Goal: Information Seeking & Learning: Learn about a topic

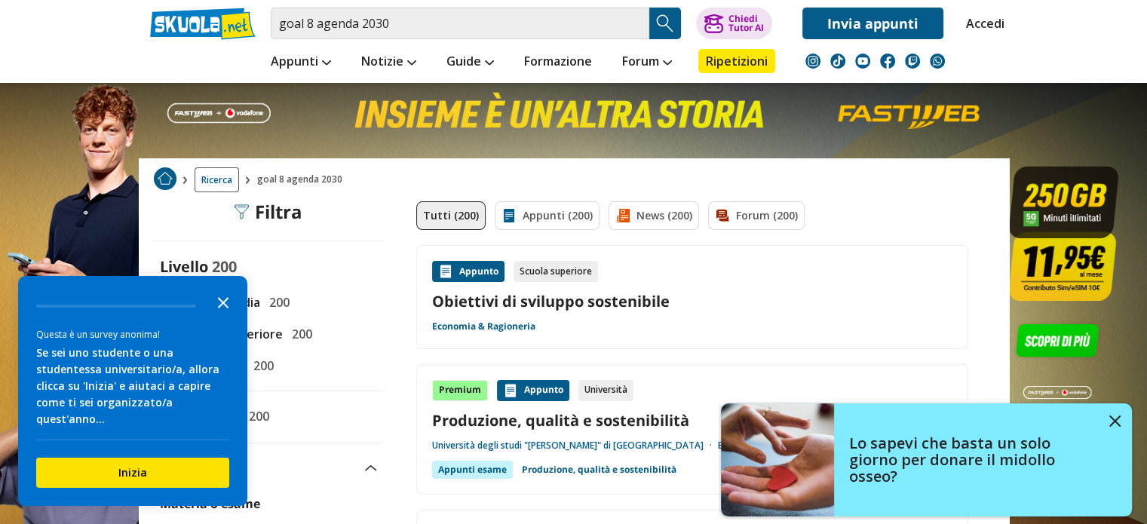
click at [223, 308] on polygon "Close the survey" at bounding box center [223, 302] width 11 height 11
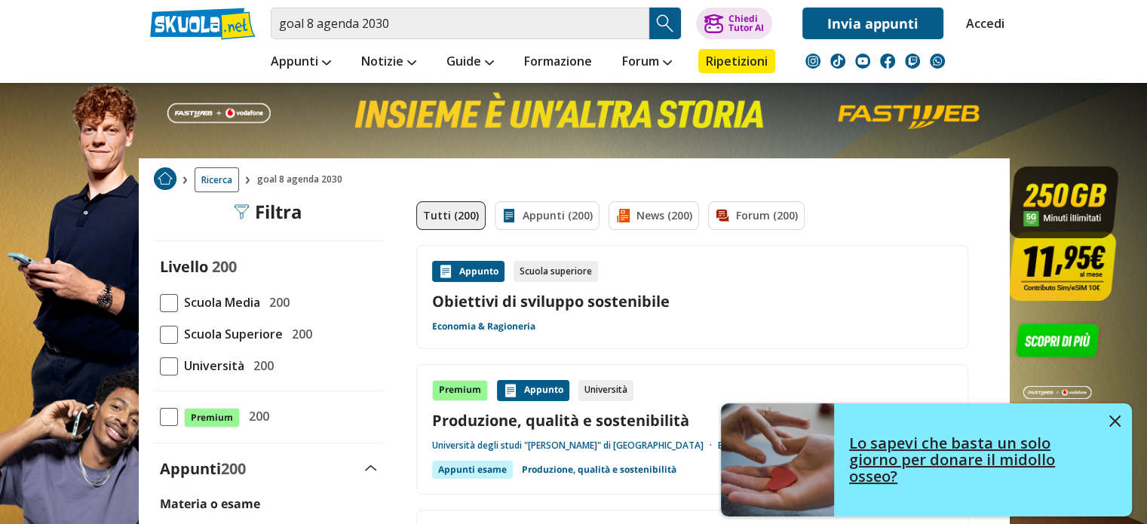
click at [1116, 422] on img at bounding box center [1115, 421] width 11 height 11
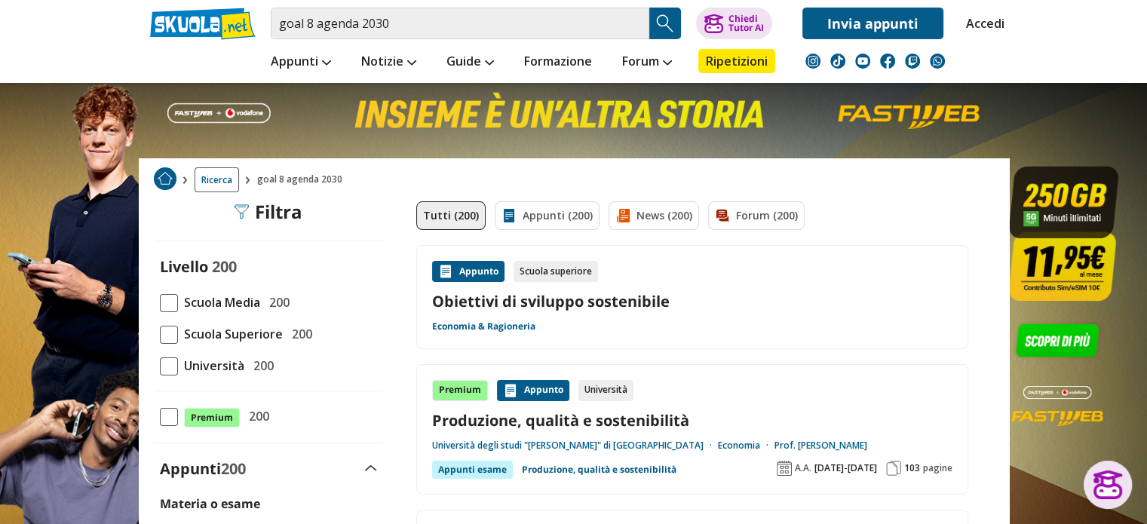
click at [254, 299] on span "Scuola Media" at bounding box center [219, 303] width 82 height 20
click at [160, 302] on input "Scuola Media 200" at bounding box center [160, 302] width 0 height 0
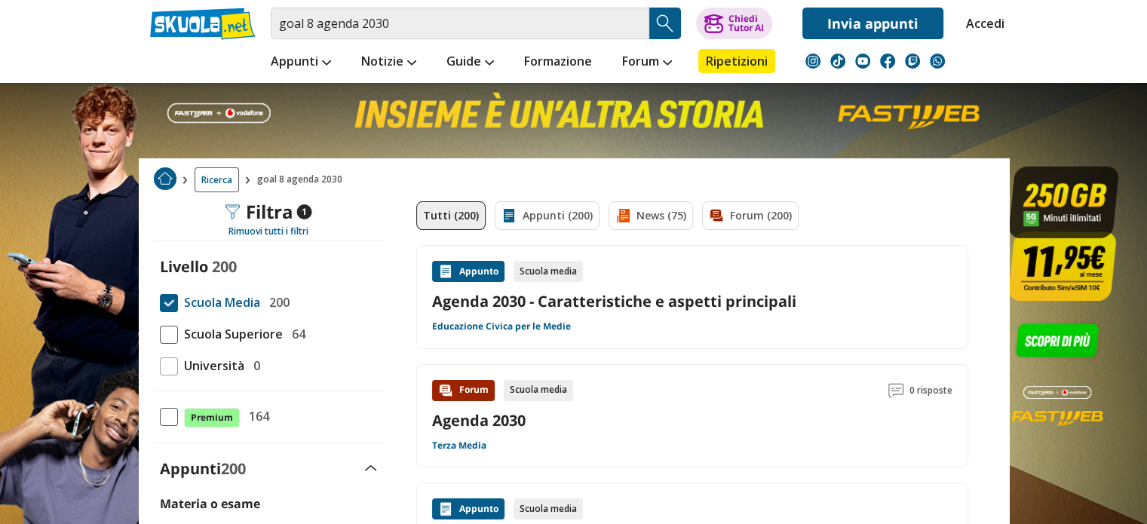
click at [486, 271] on div "Appunto" at bounding box center [468, 271] width 72 height 21
